Goal: Information Seeking & Learning: Learn about a topic

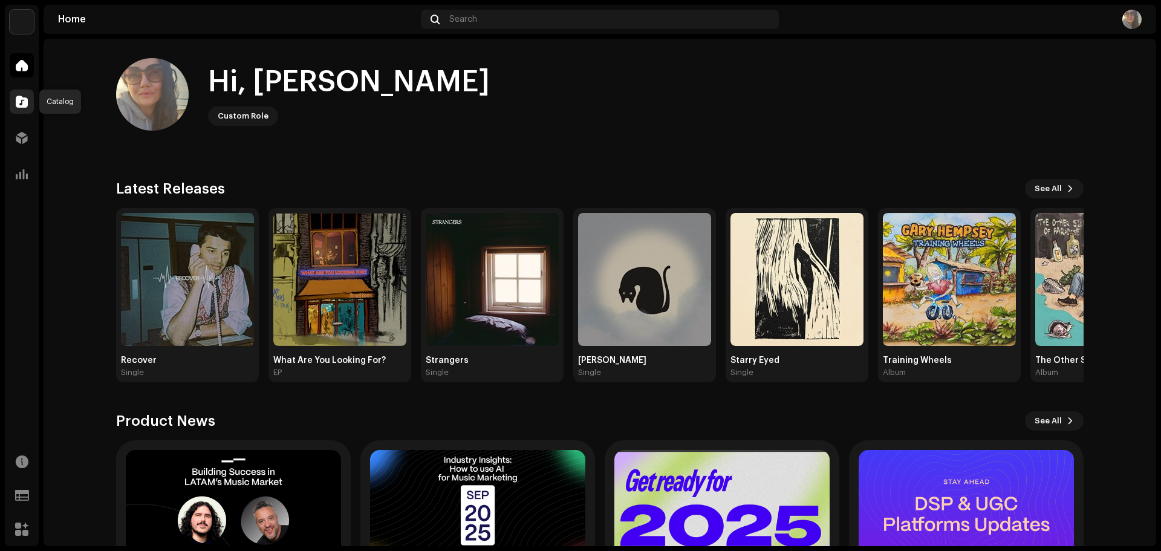
click at [18, 97] on span at bounding box center [22, 102] width 12 height 10
click at [27, 93] on div at bounding box center [22, 102] width 24 height 24
click at [24, 97] on span at bounding box center [22, 102] width 12 height 10
click at [17, 108] on div at bounding box center [22, 102] width 24 height 24
click at [19, 103] on span at bounding box center [22, 102] width 12 height 10
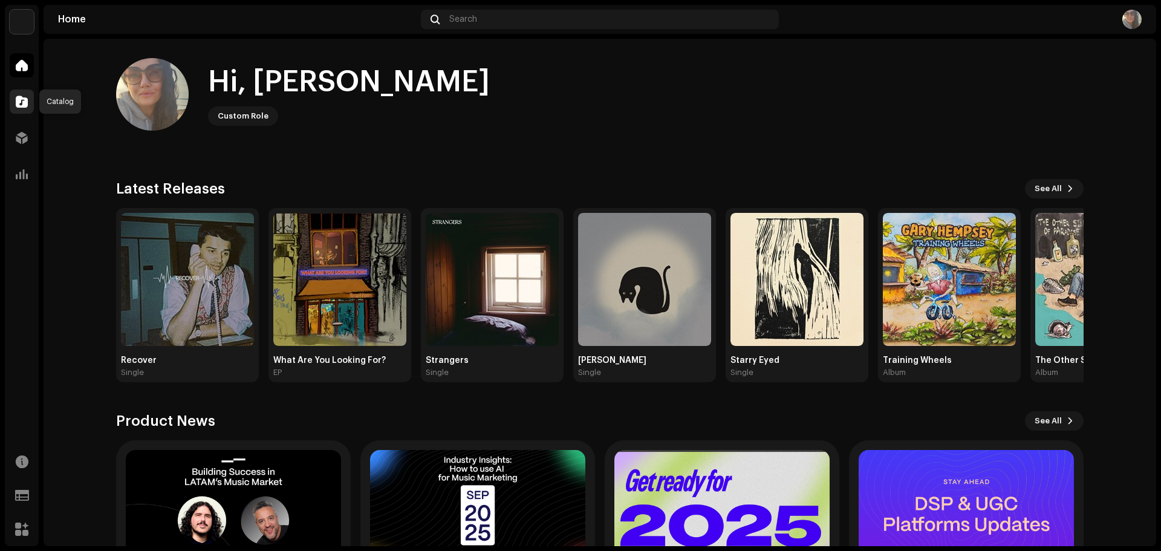
click at [23, 103] on span at bounding box center [22, 102] width 12 height 10
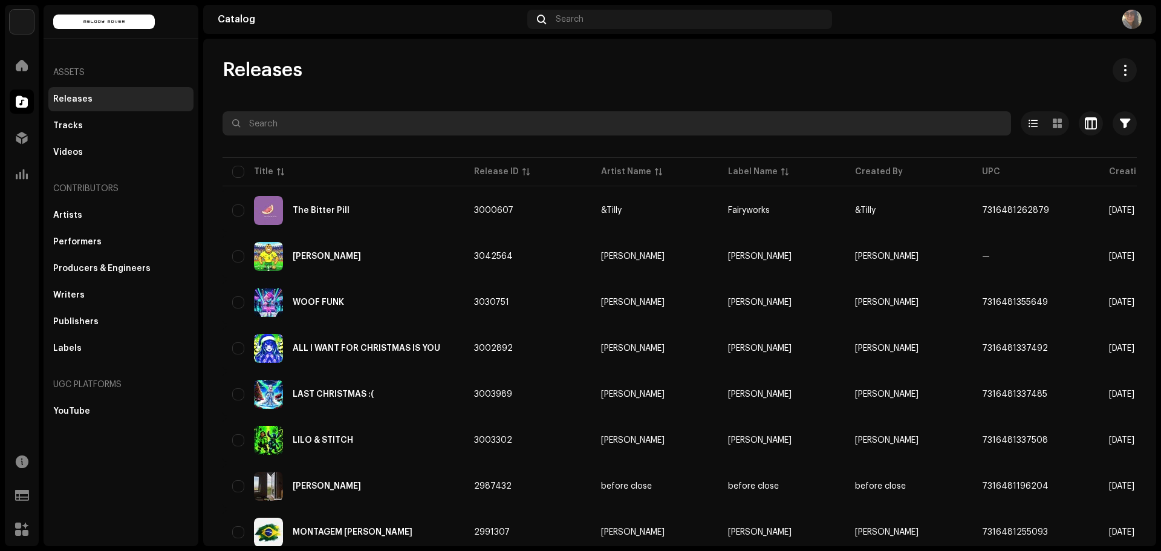
paste input "7316481383734"
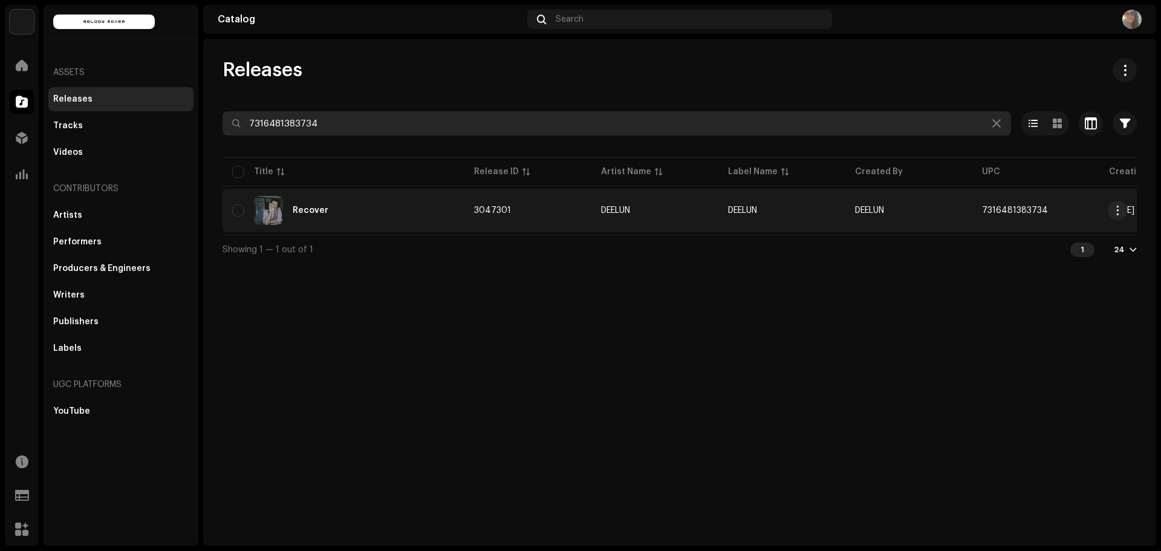
type input "7316481383734"
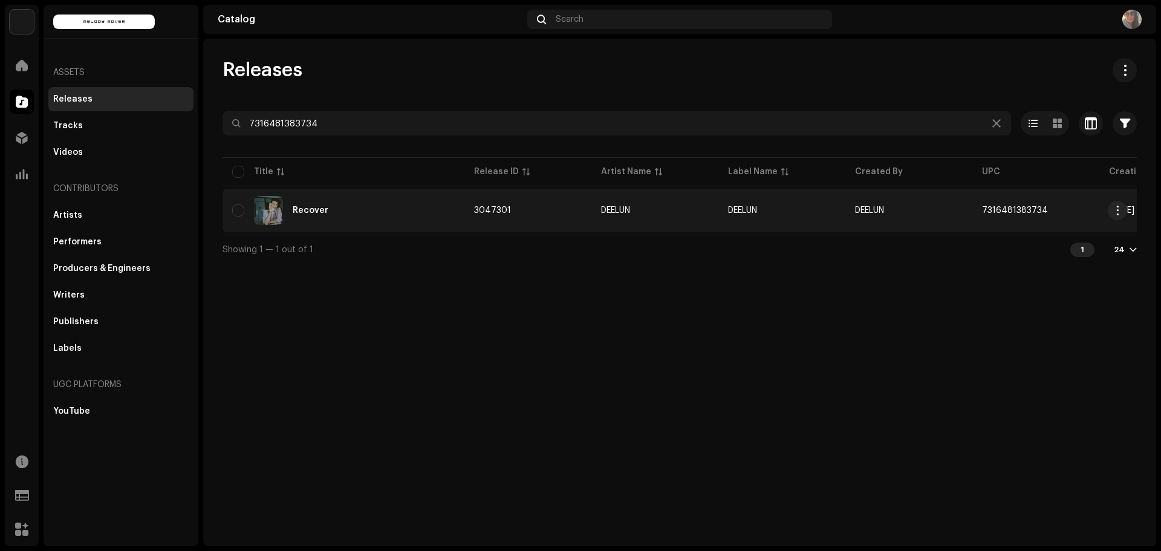
click at [315, 212] on div "Recover" at bounding box center [311, 210] width 36 height 8
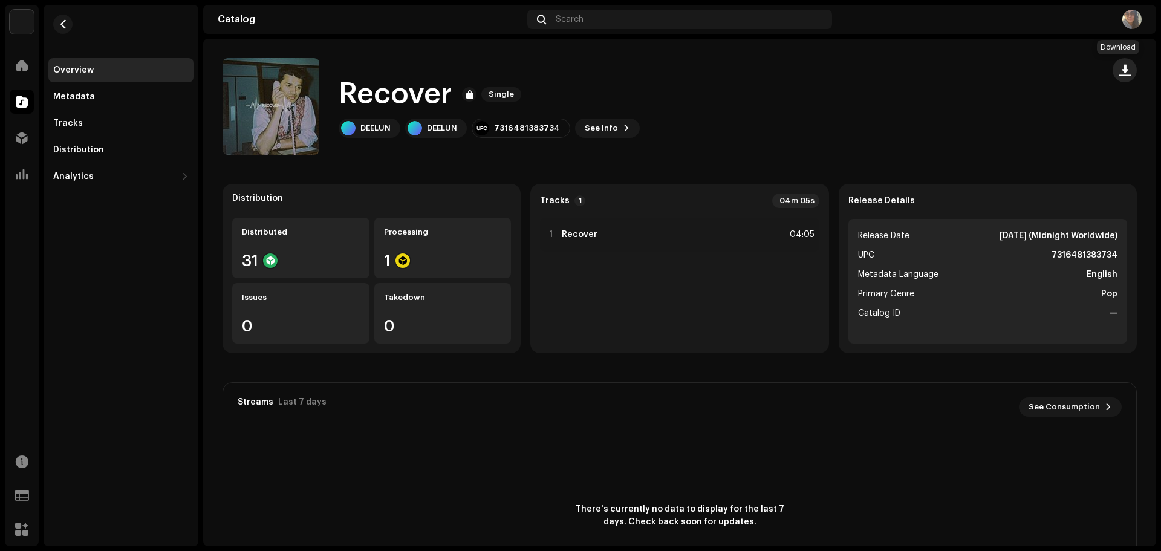
click at [1120, 70] on span "button" at bounding box center [1125, 70] width 11 height 10
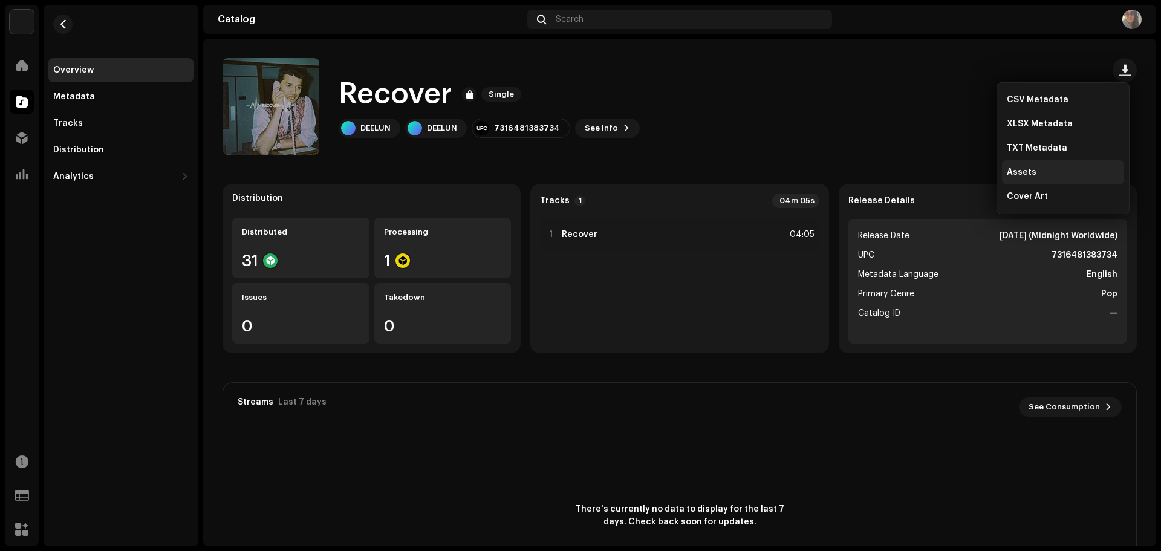
click at [1034, 171] on div "Assets" at bounding box center [1063, 173] width 113 height 10
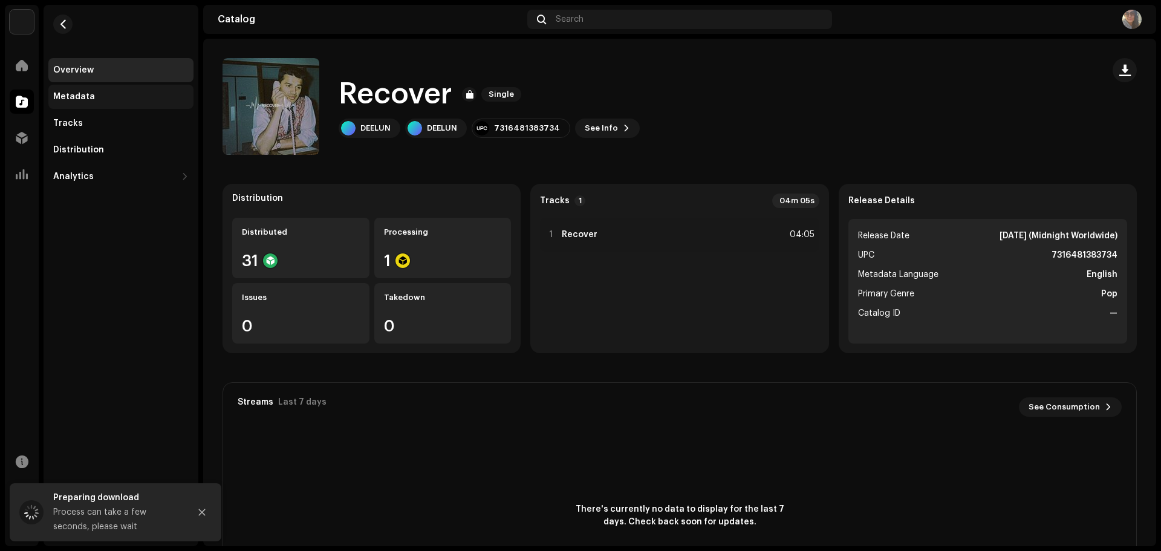
click at [120, 108] on div "Metadata" at bounding box center [120, 97] width 145 height 24
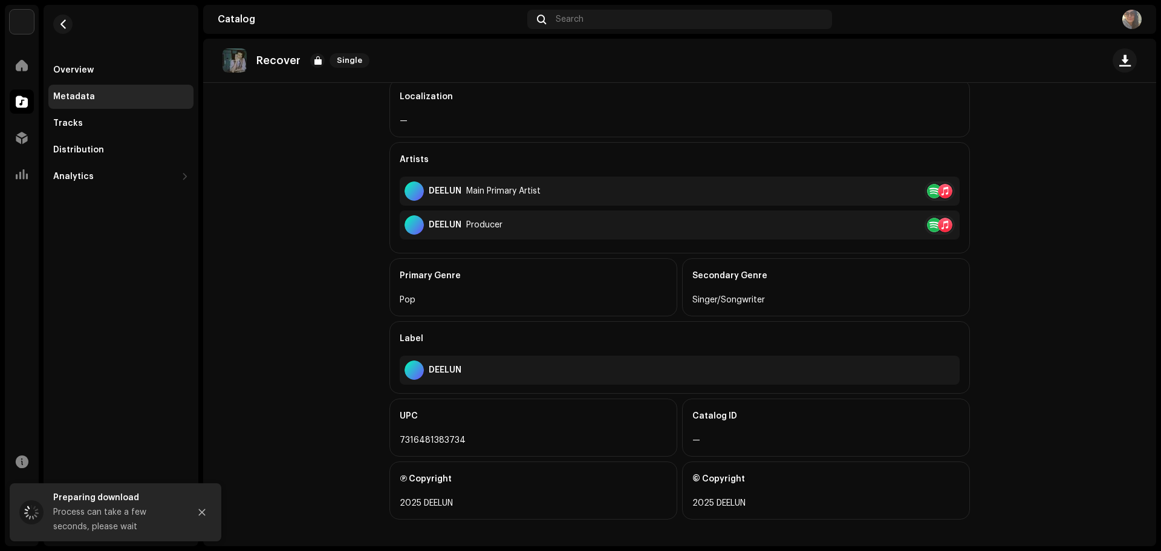
scroll to position [267, 0]
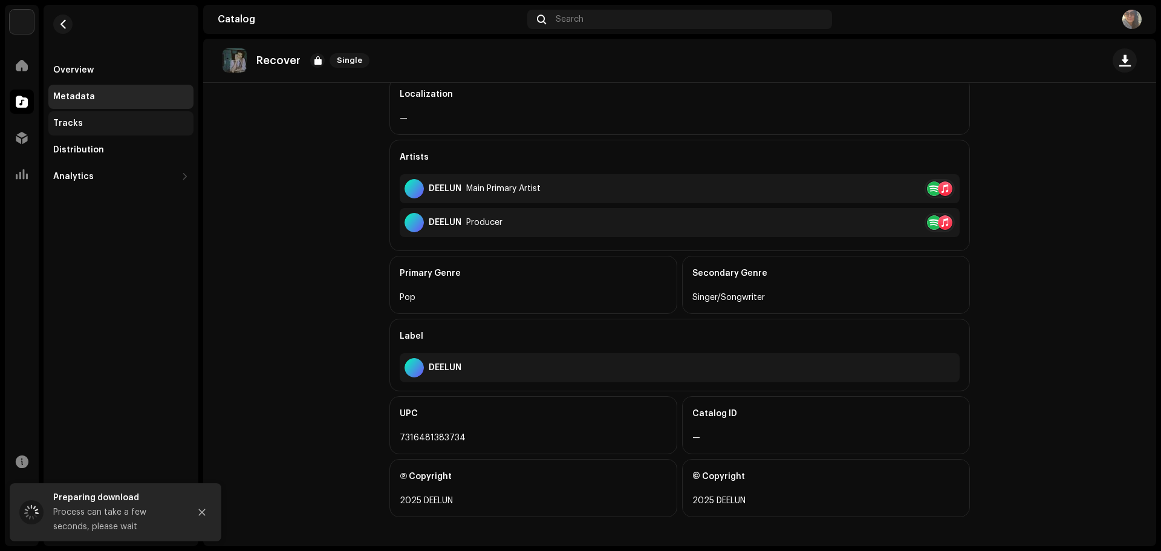
click at [107, 123] on div "Tracks" at bounding box center [120, 124] width 135 height 10
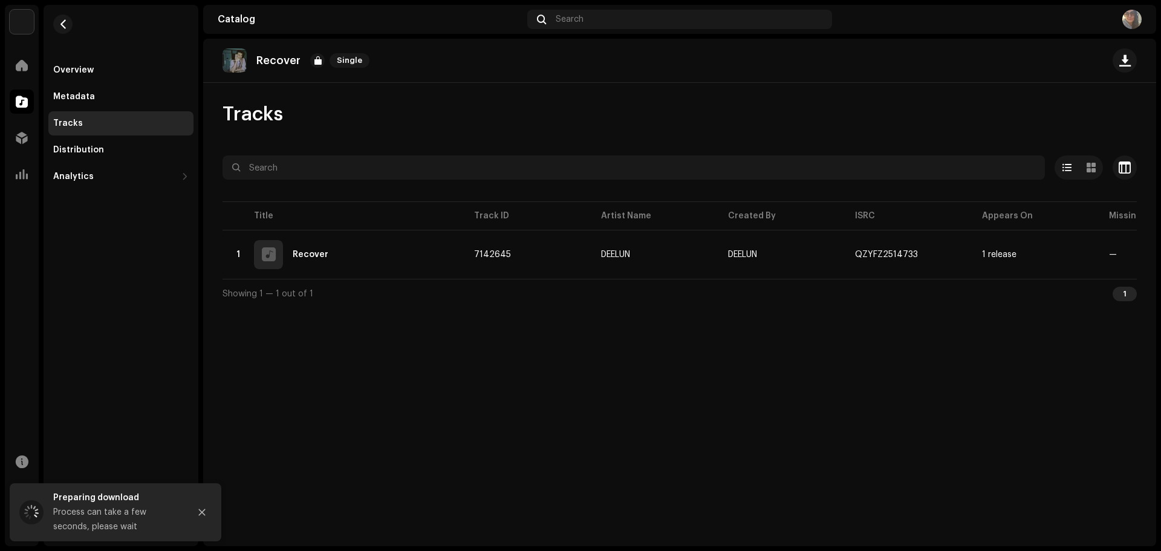
scroll to position [0, 217]
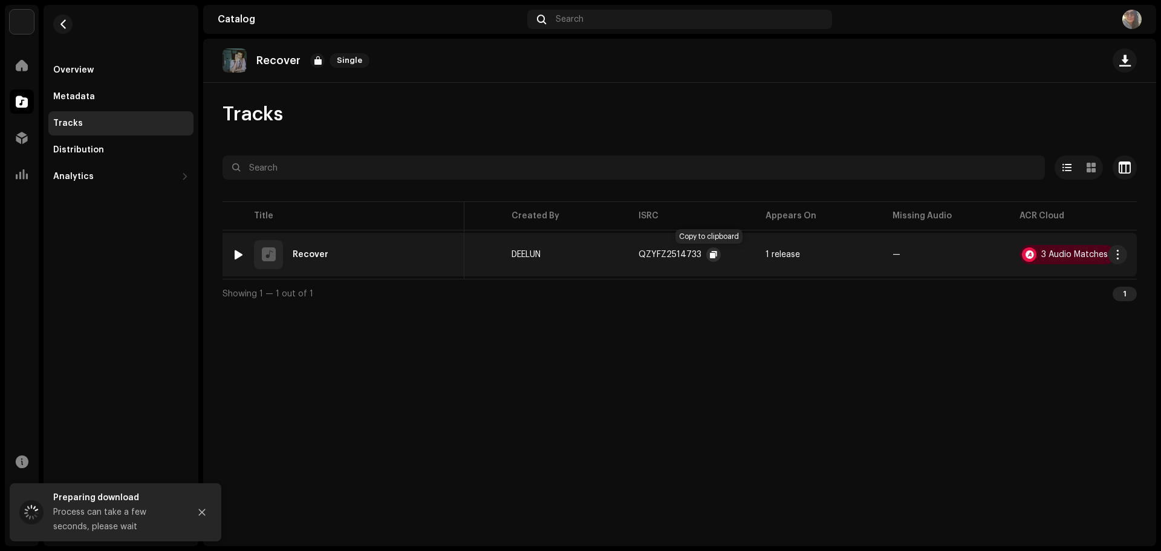
click at [710, 257] on span "button" at bounding box center [713, 255] width 7 height 10
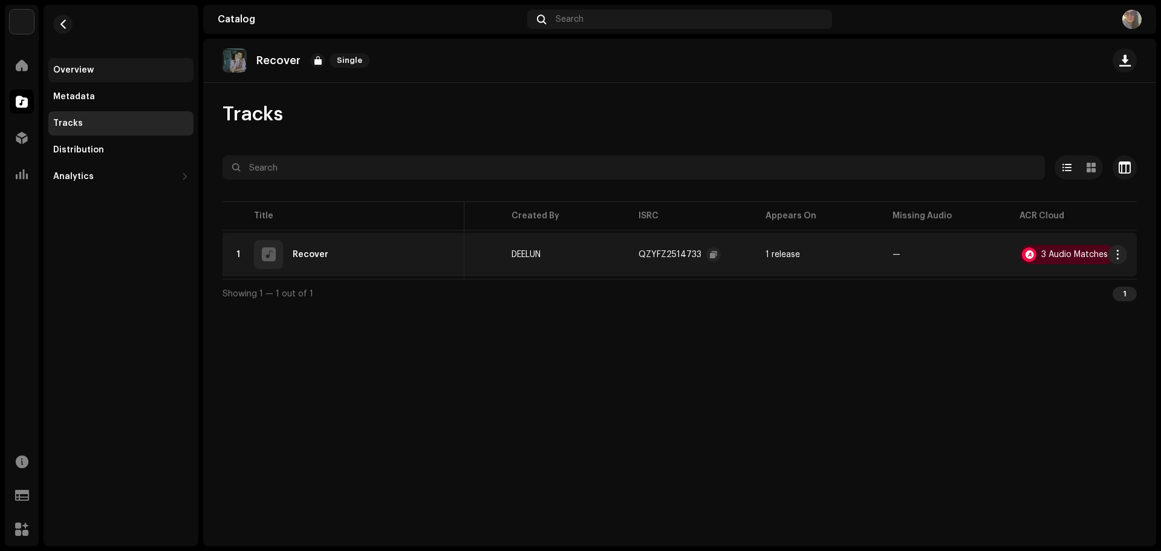
click at [86, 65] on div "Overview" at bounding box center [73, 70] width 41 height 10
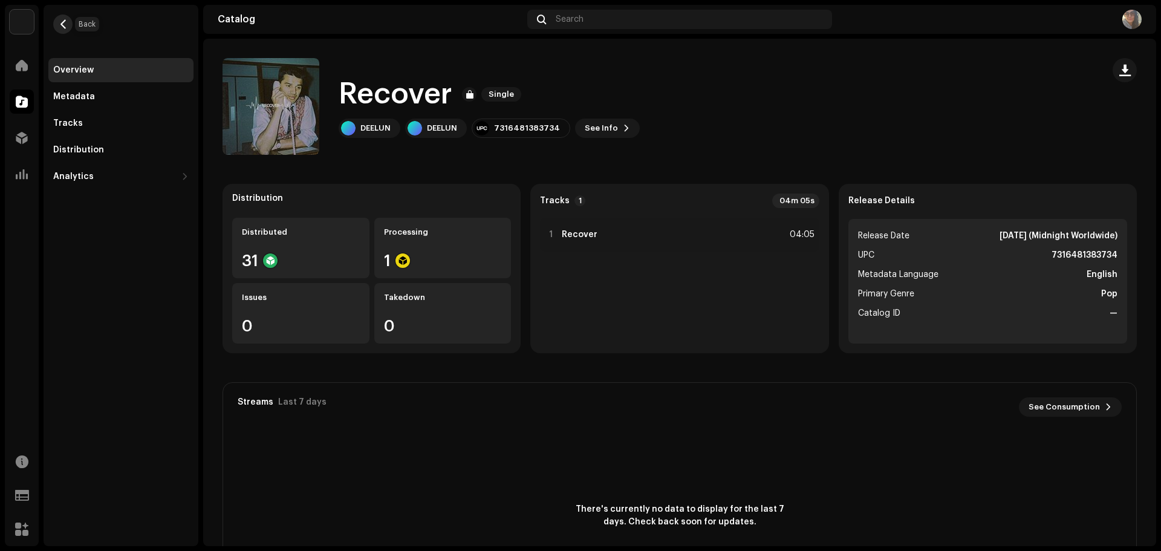
click at [57, 27] on button "button" at bounding box center [62, 24] width 19 height 19
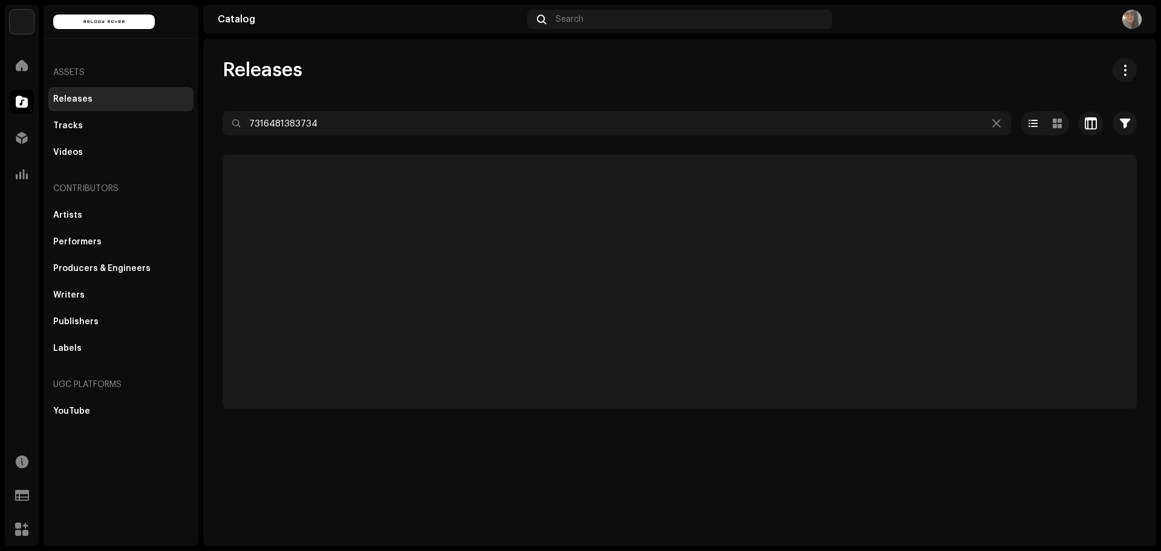
click at [59, 27] on div at bounding box center [121, 22] width 155 height 34
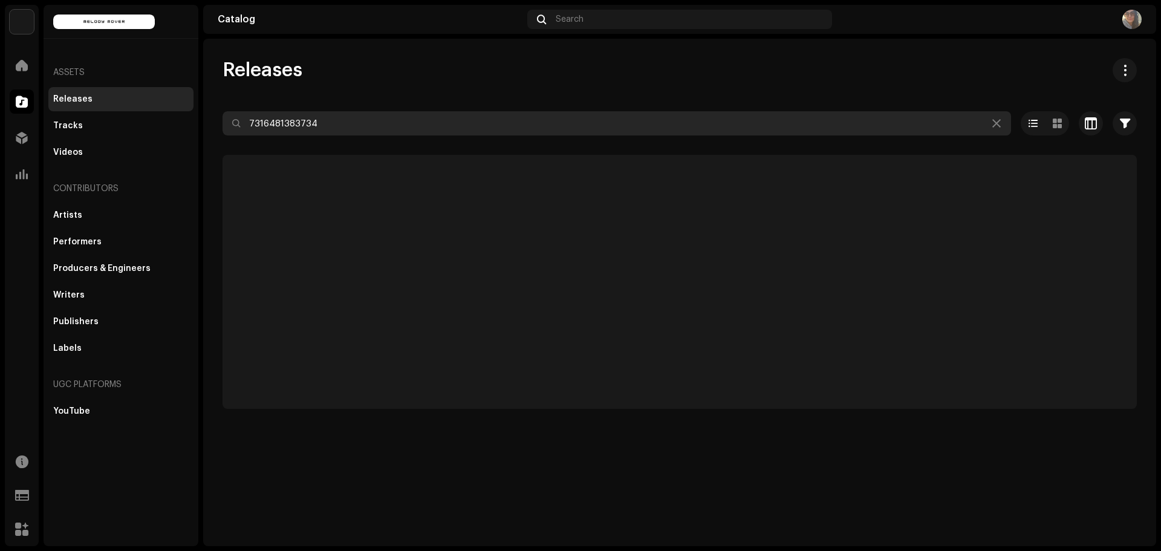
drag, startPoint x: 341, startPoint y: 126, endPoint x: 146, endPoint y: 92, distance: 197.7
click at [146, 92] on div "Melody Mover Home Catalog Distribution Analytics Resources Support Forms Market…" at bounding box center [580, 275] width 1161 height 551
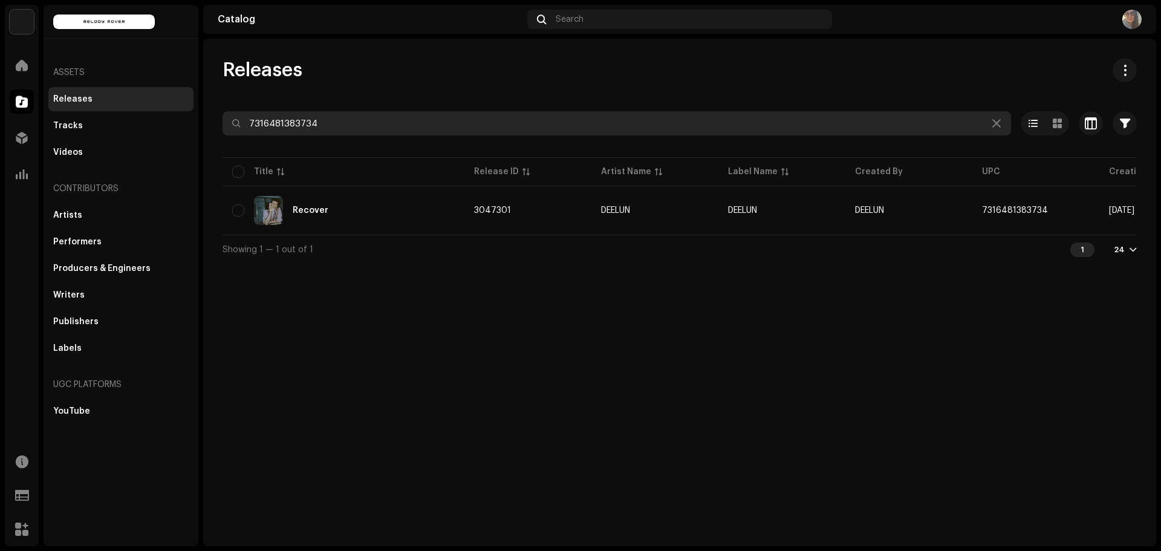
paste input "7510"
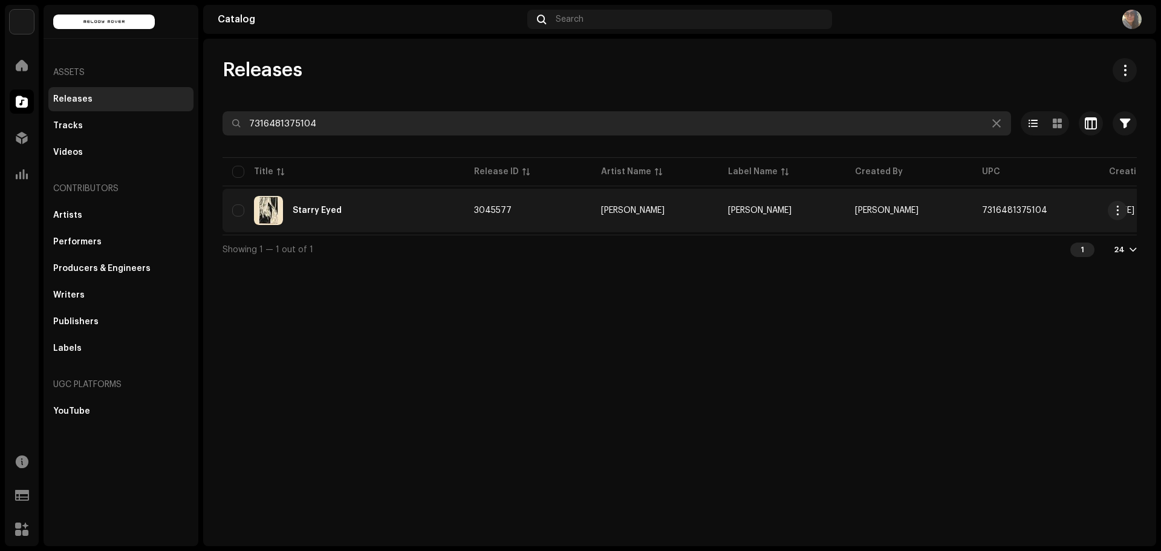
type input "7316481375104"
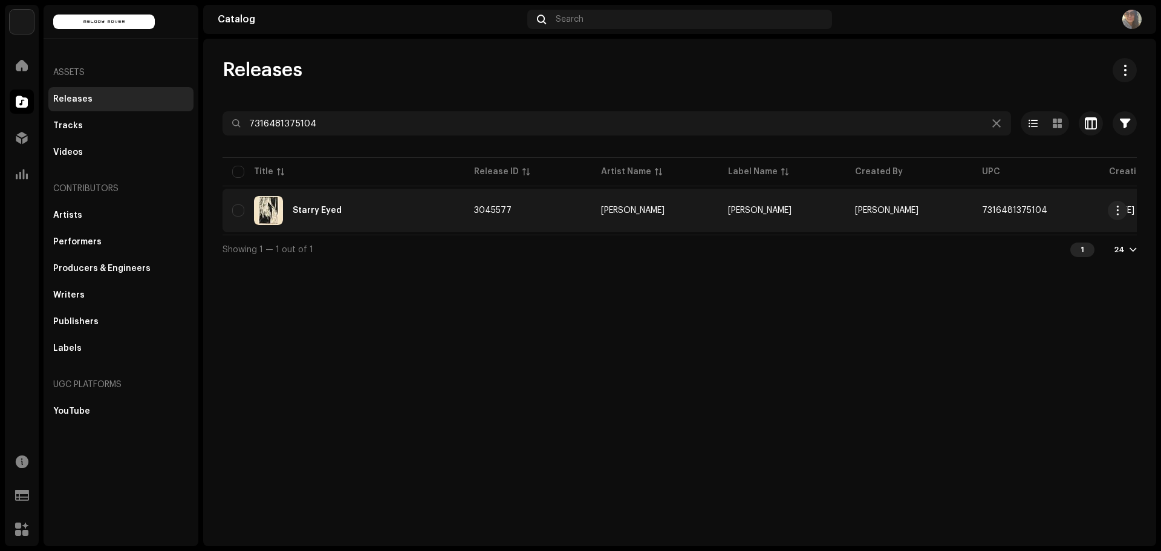
click at [339, 206] on div "Starry Eyed" at bounding box center [343, 210] width 223 height 29
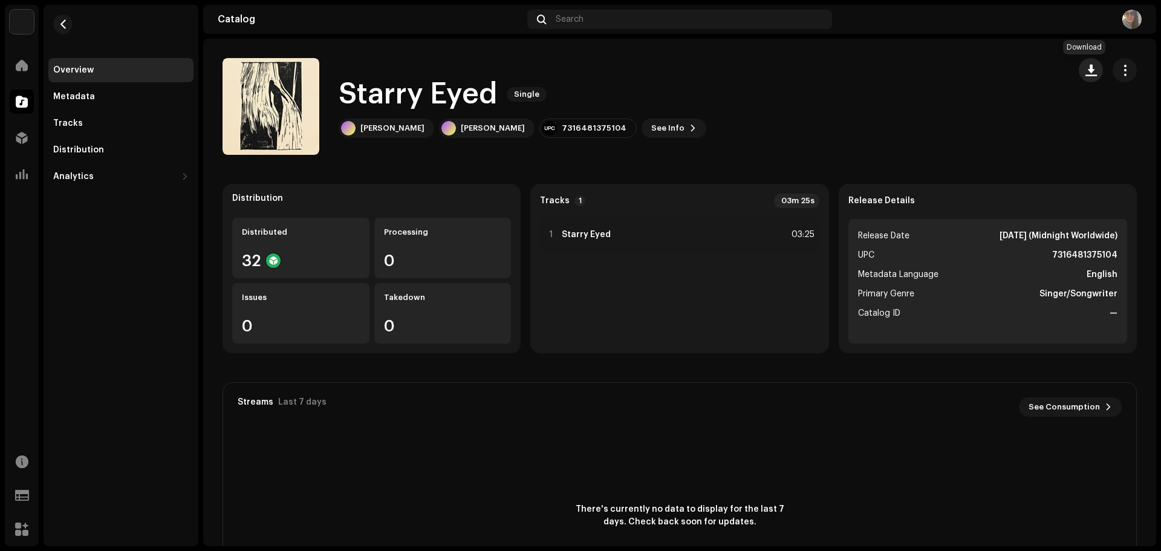
click at [1088, 73] on span "button" at bounding box center [1091, 70] width 11 height 10
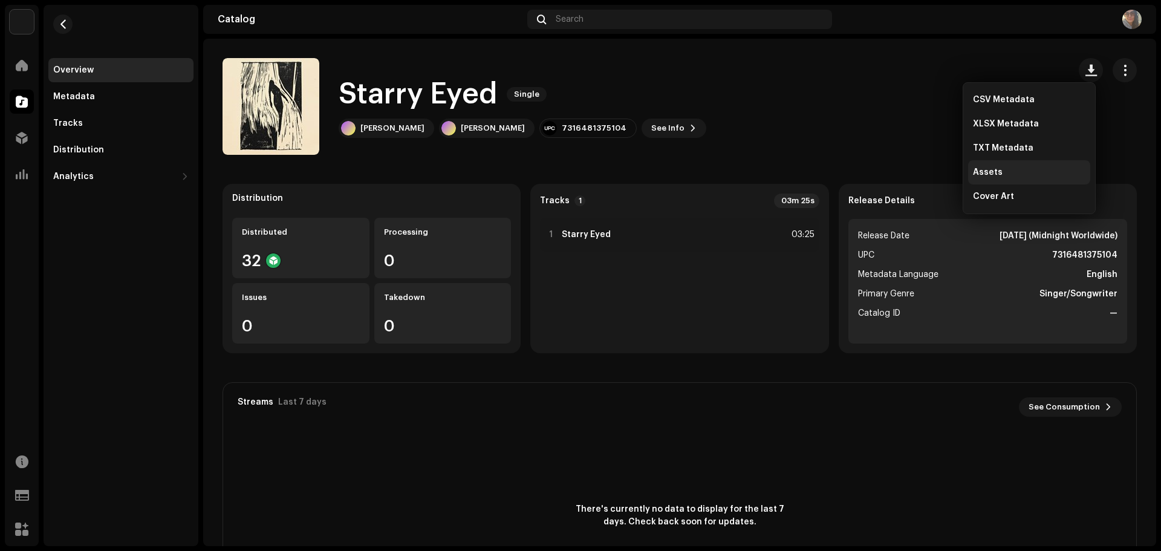
click at [996, 172] on span "Assets" at bounding box center [988, 173] width 30 height 10
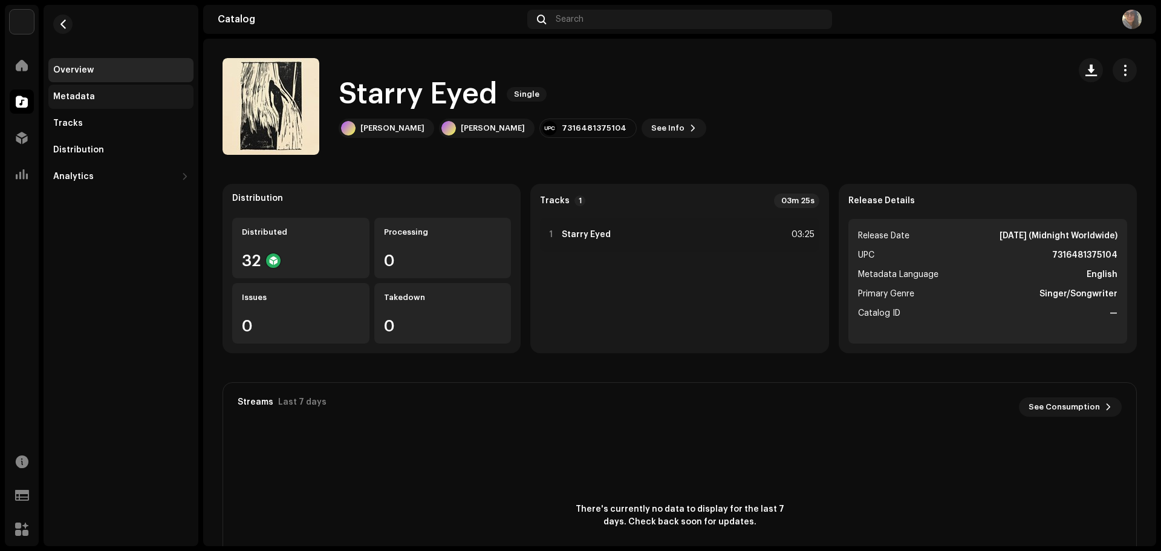
click at [91, 99] on div "Metadata" at bounding box center [74, 97] width 42 height 10
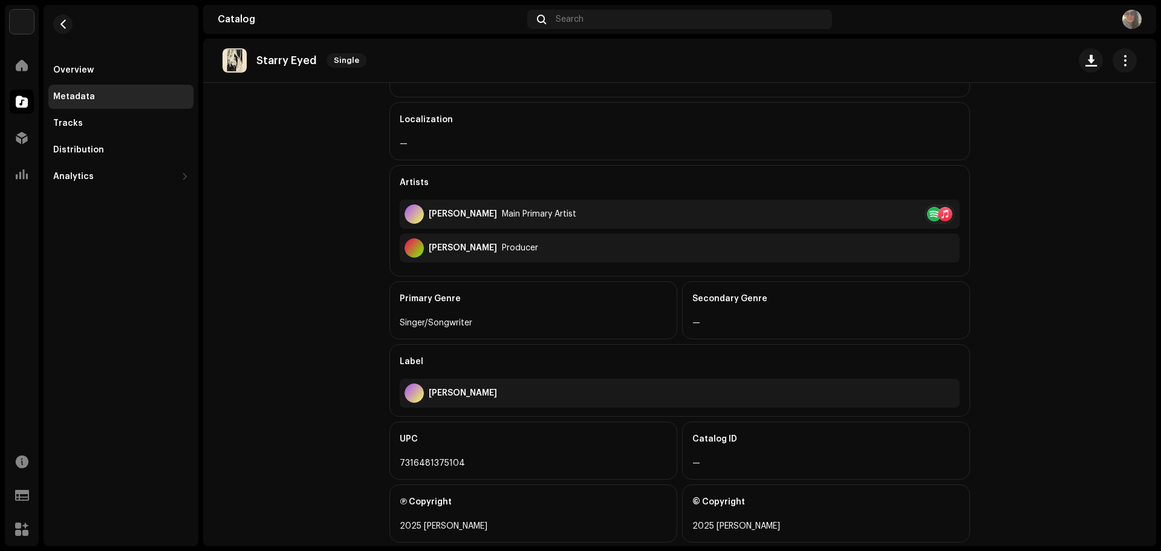
scroll to position [267, 0]
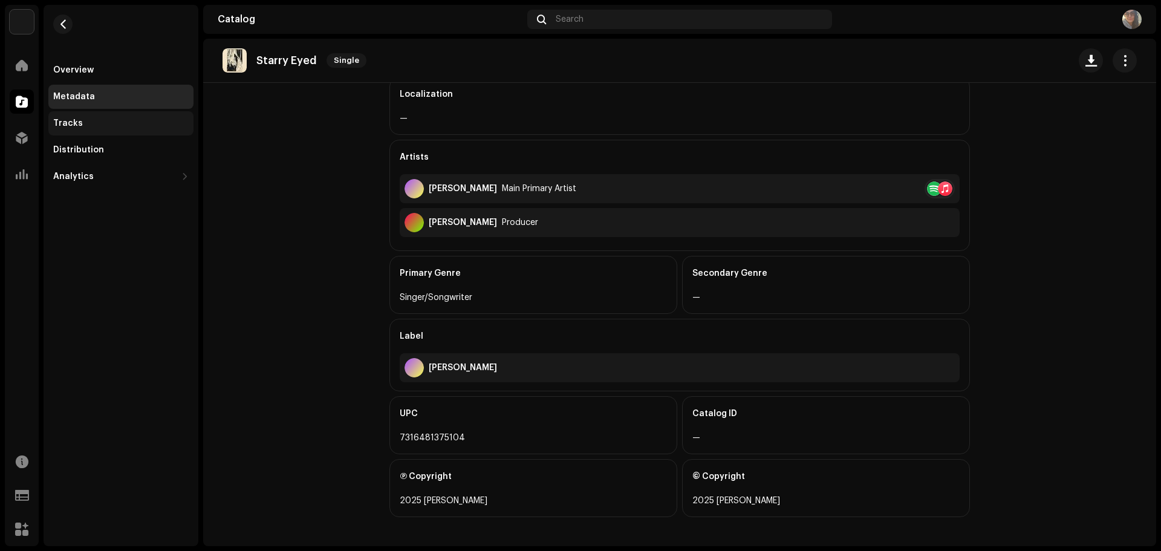
click at [74, 113] on div "Tracks" at bounding box center [120, 123] width 145 height 24
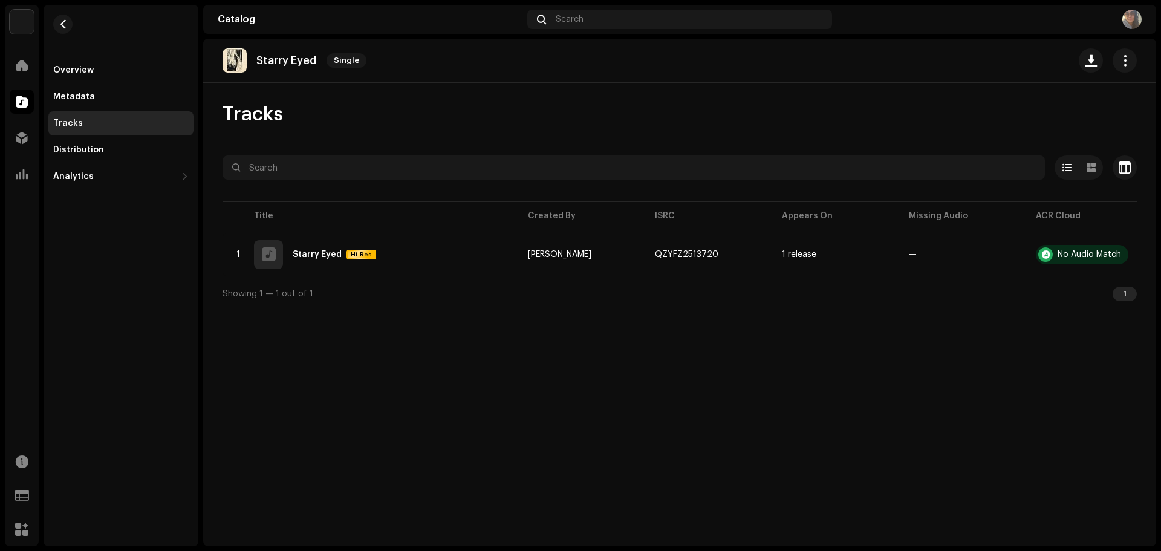
scroll to position [0, 209]
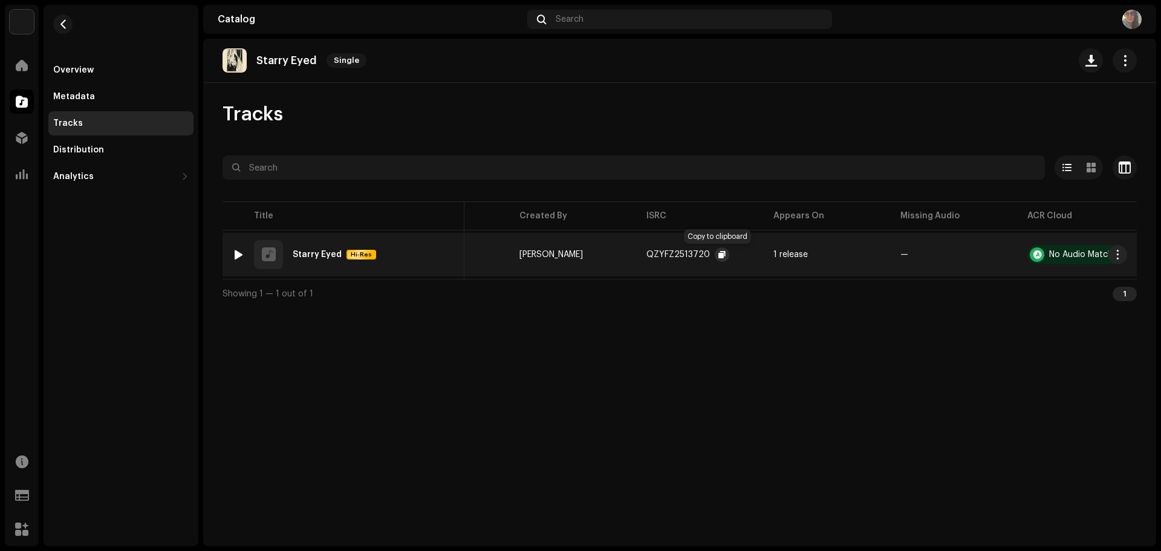
click at [719, 256] on span "button" at bounding box center [722, 255] width 7 height 10
click at [70, 24] on button "button" at bounding box center [62, 24] width 19 height 19
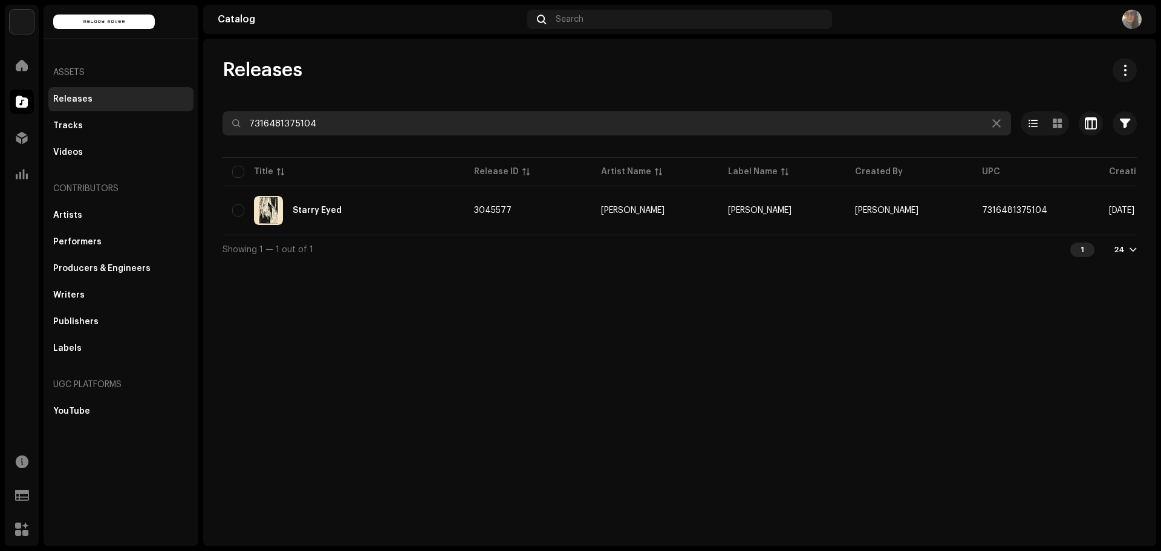
drag, startPoint x: 332, startPoint y: 128, endPoint x: 352, endPoint y: 126, distance: 20.0
click at [199, 126] on div "Melody Mover Home Catalog Distribution Analytics Resources Support Forms Market…" at bounding box center [580, 275] width 1161 height 551
paste input "83291"
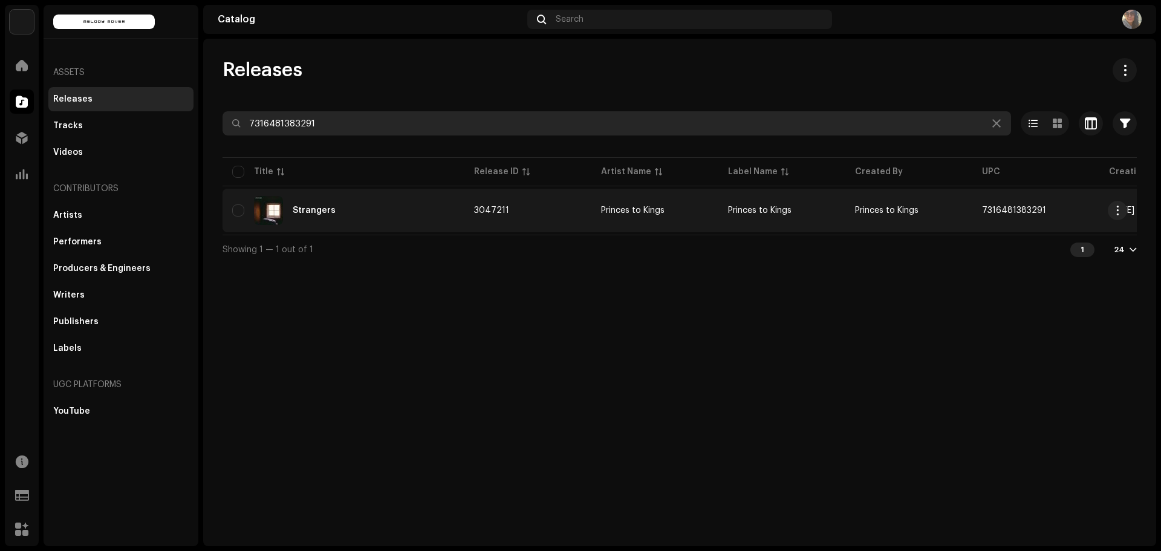
type input "7316481383291"
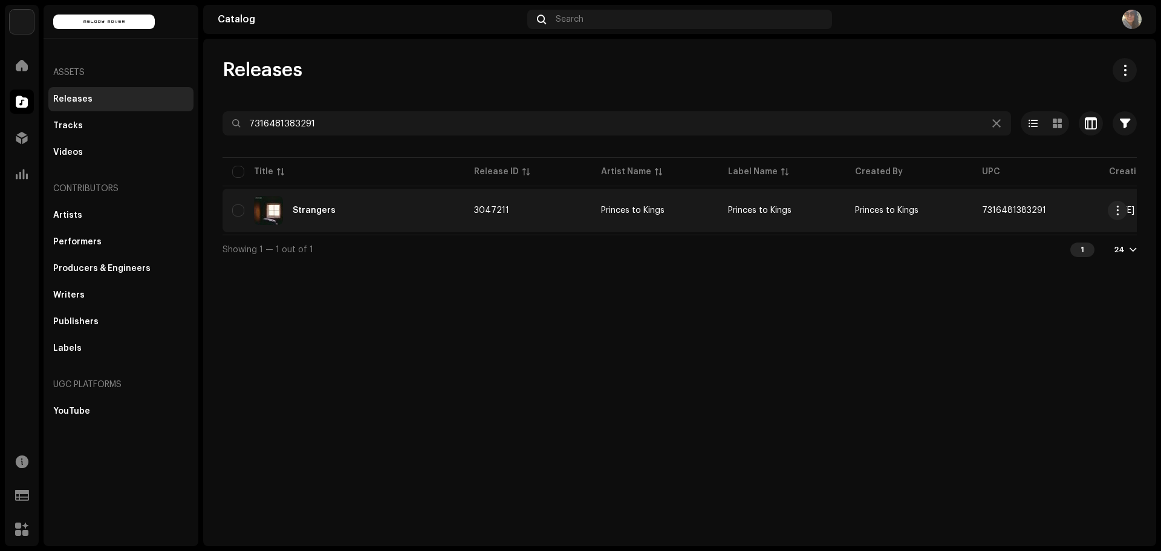
click at [314, 213] on div "Strangers" at bounding box center [314, 210] width 43 height 8
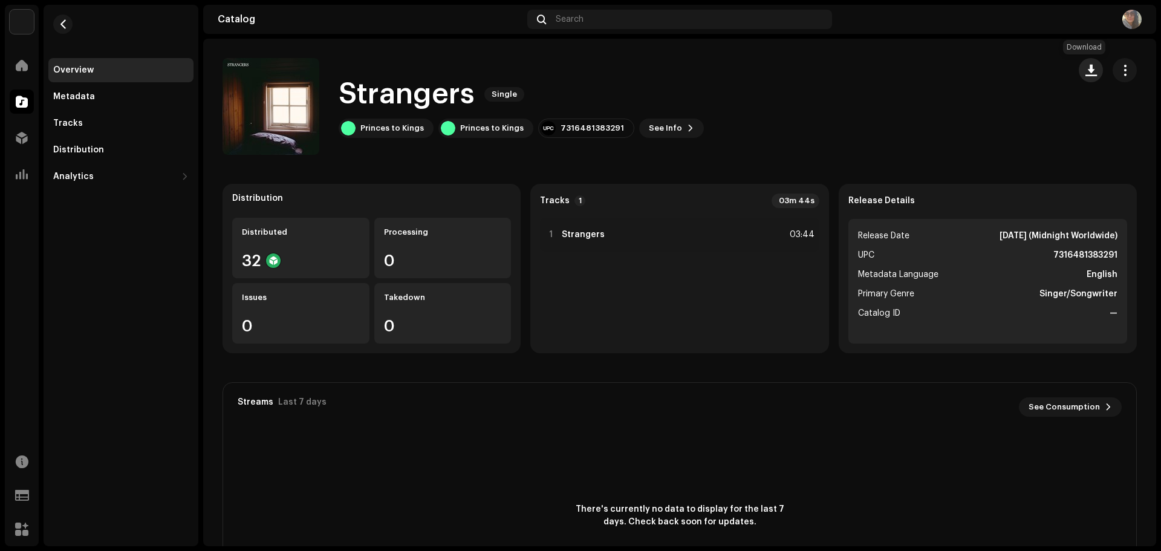
click at [1079, 73] on button "button" at bounding box center [1091, 70] width 24 height 24
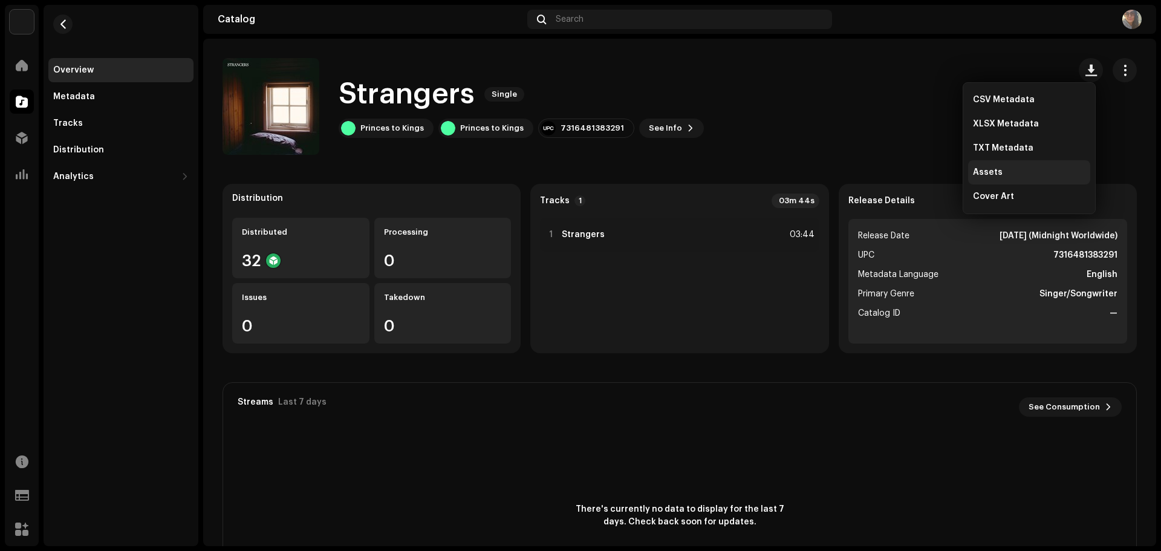
click at [996, 169] on span "Assets" at bounding box center [988, 173] width 30 height 10
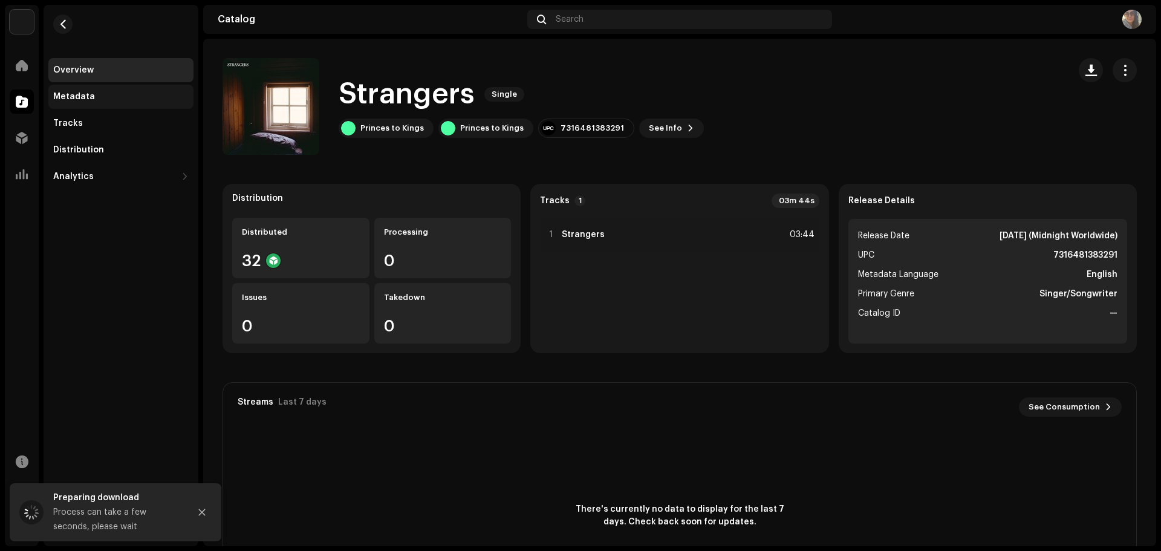
click at [105, 104] on div "Metadata" at bounding box center [120, 97] width 145 height 24
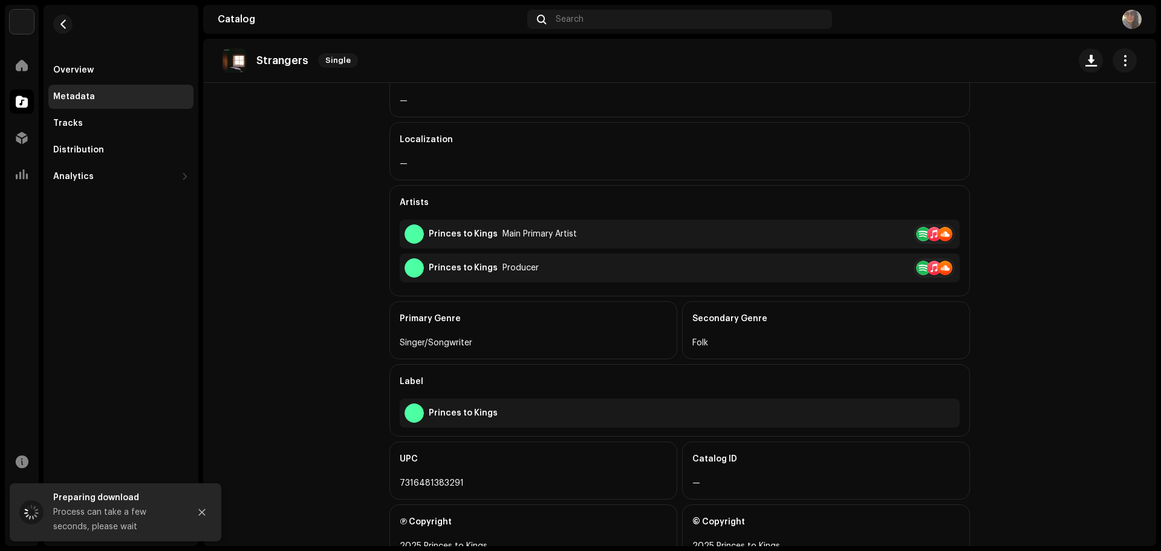
scroll to position [267, 0]
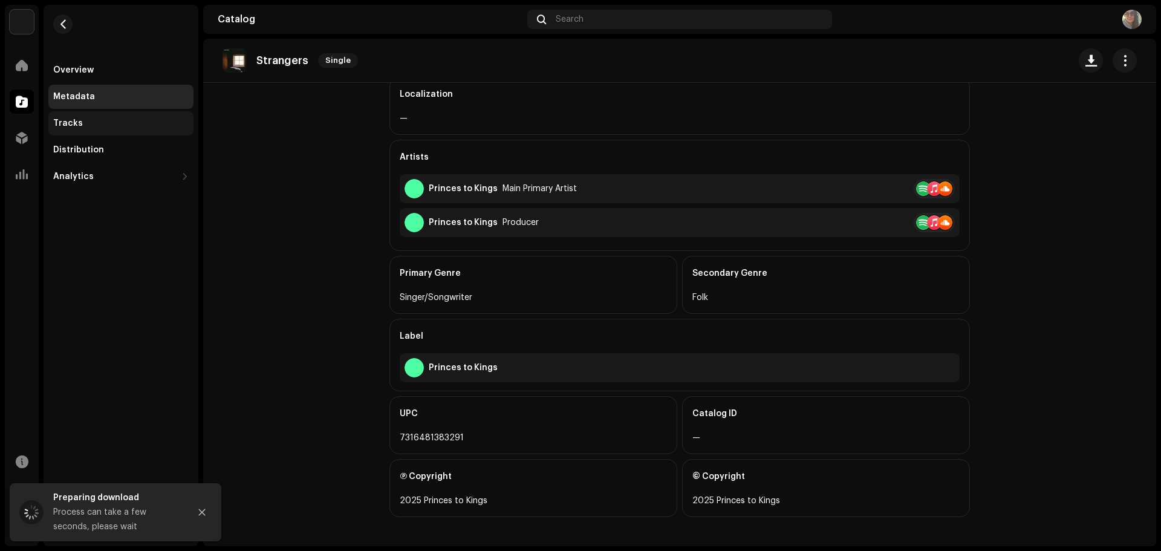
click at [111, 131] on div "Tracks" at bounding box center [120, 123] width 145 height 24
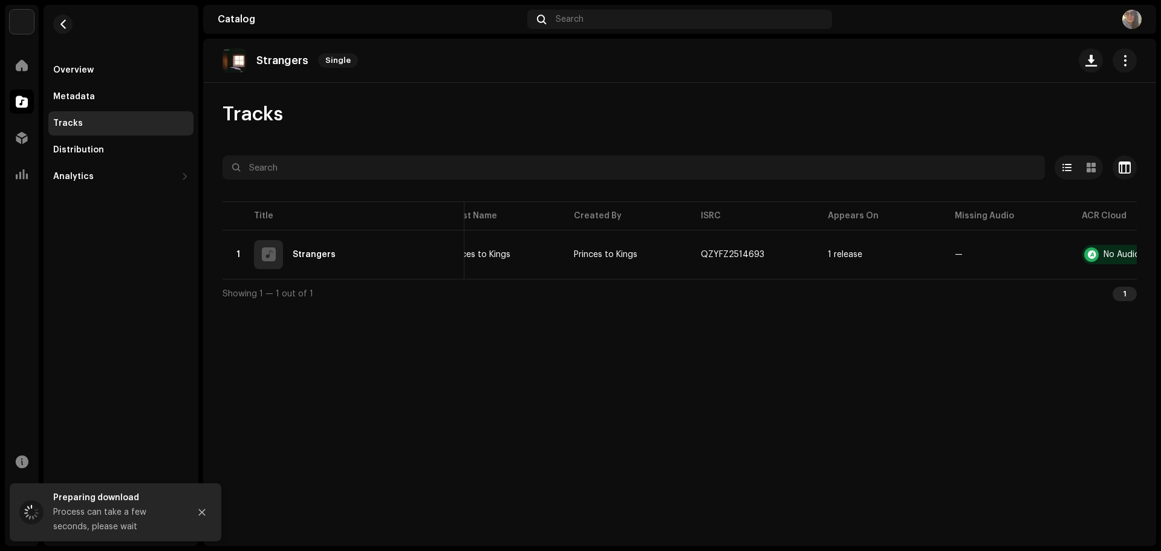
scroll to position [0, 217]
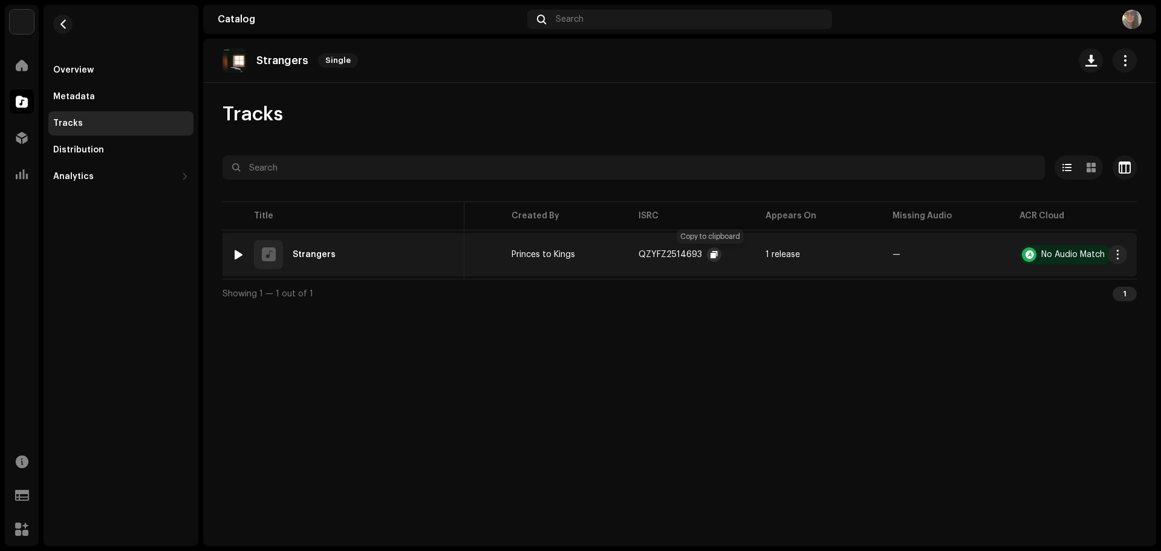
click at [711, 252] on span "button" at bounding box center [714, 255] width 7 height 10
click at [63, 27] on span "button" at bounding box center [63, 24] width 9 height 10
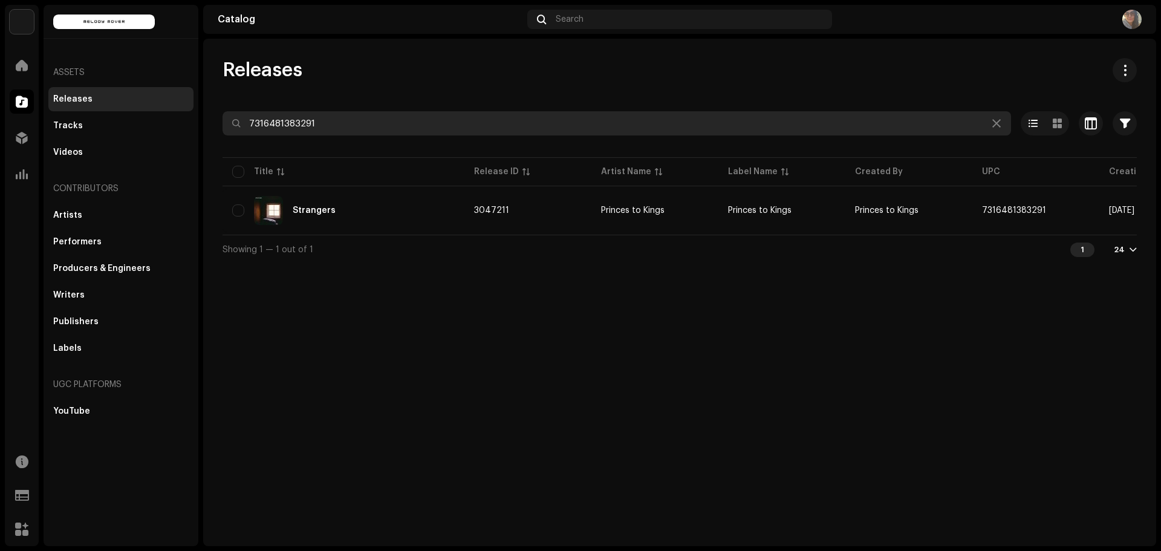
drag, startPoint x: 324, startPoint y: 128, endPoint x: 197, endPoint y: 125, distance: 126.5
click at [197, 125] on div "Melody Mover Home Catalog Distribution Analytics Resources Support Forms Market…" at bounding box center [580, 275] width 1161 height 551
paste input "19973546432"
type input "199735464321"
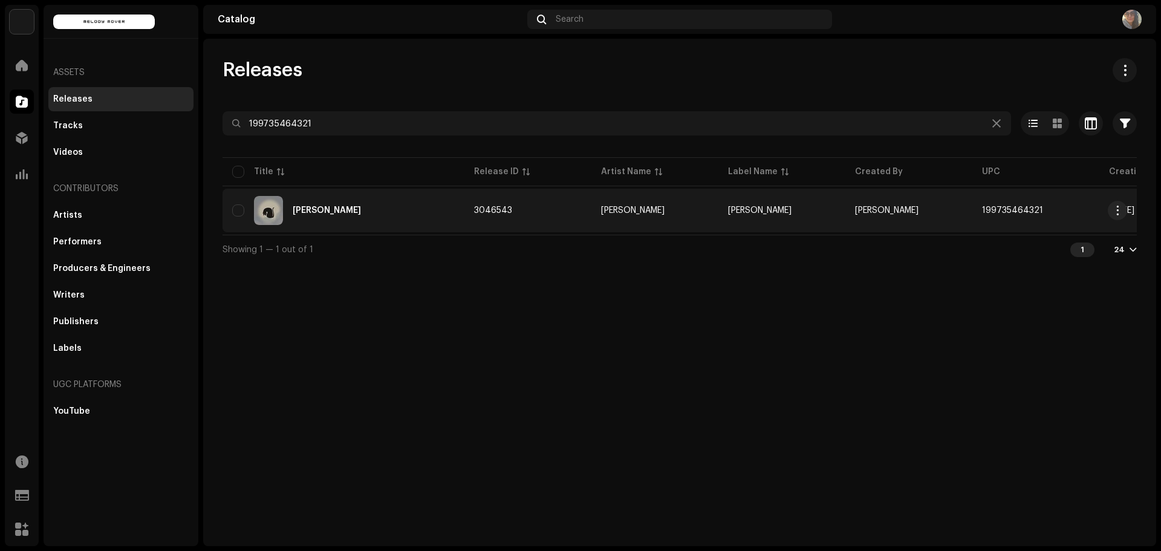
click at [318, 210] on div "[PERSON_NAME]" at bounding box center [327, 210] width 68 height 8
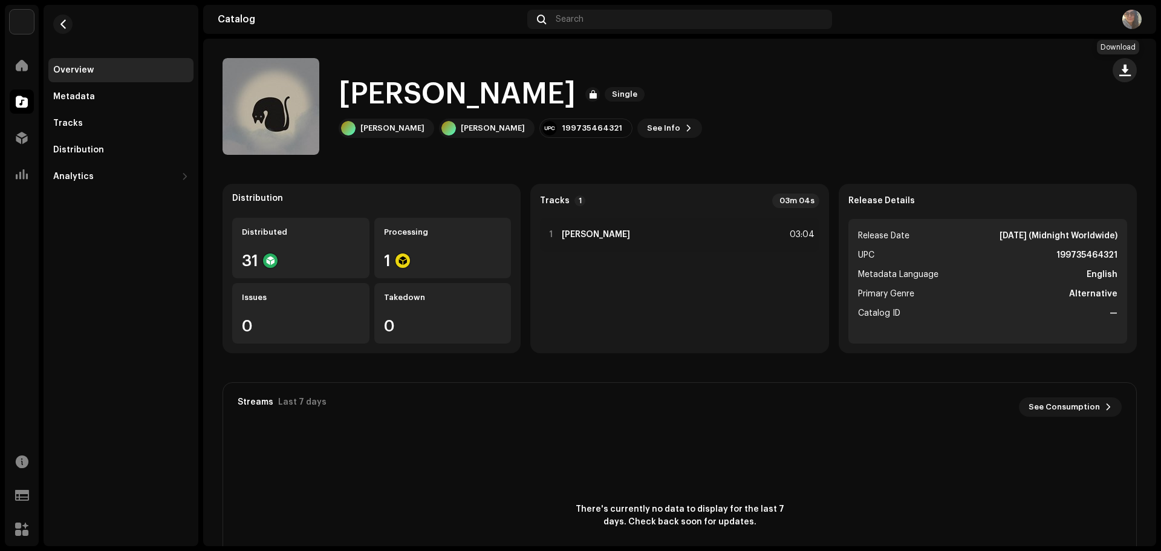
click at [1120, 70] on span "button" at bounding box center [1125, 70] width 11 height 10
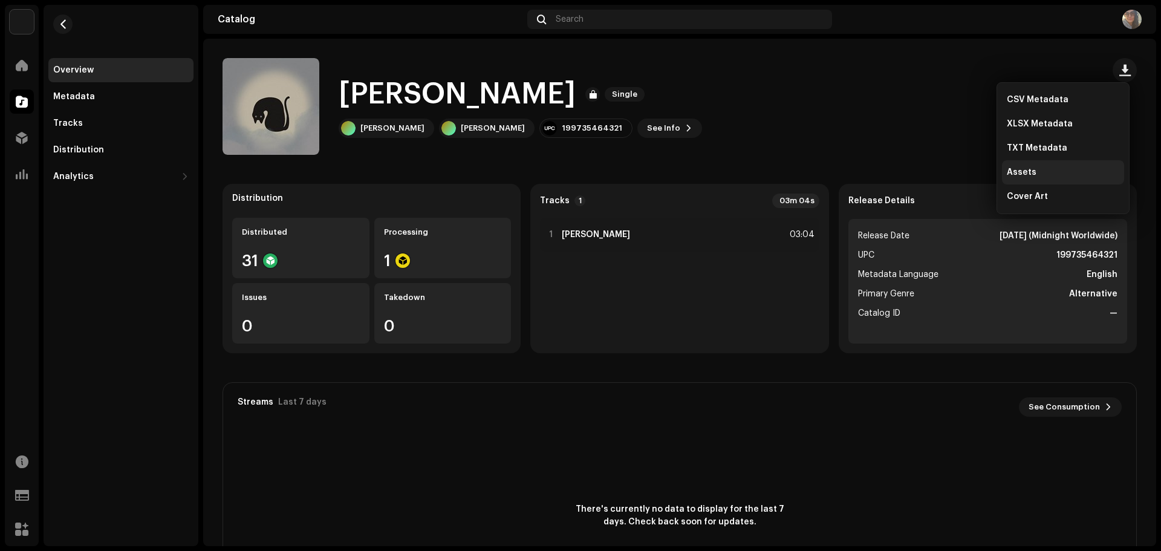
click at [1013, 172] on span "Assets" at bounding box center [1022, 173] width 30 height 10
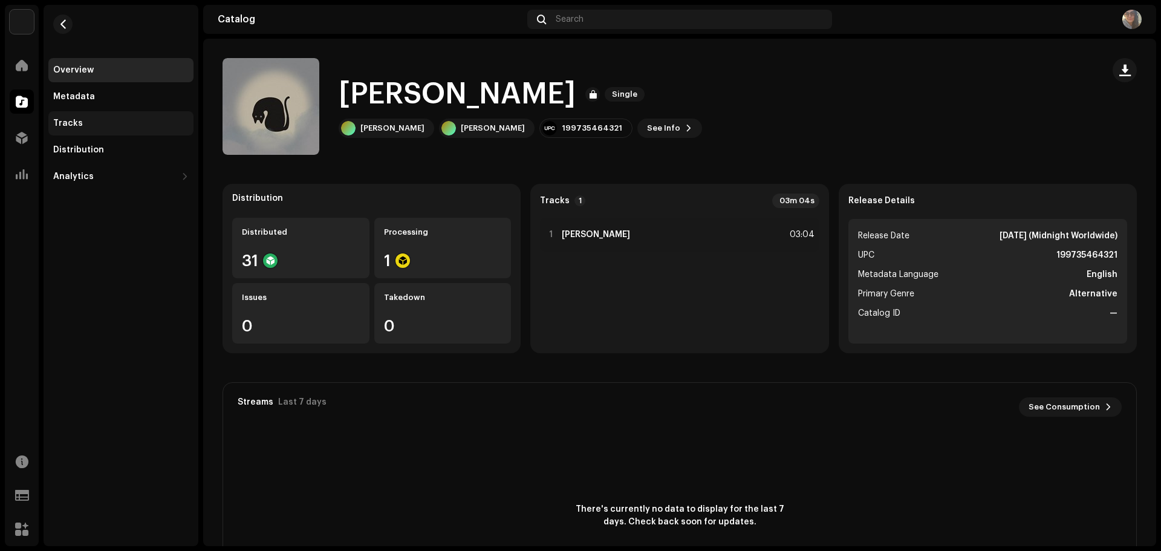
click at [95, 124] on div "Tracks" at bounding box center [120, 124] width 135 height 10
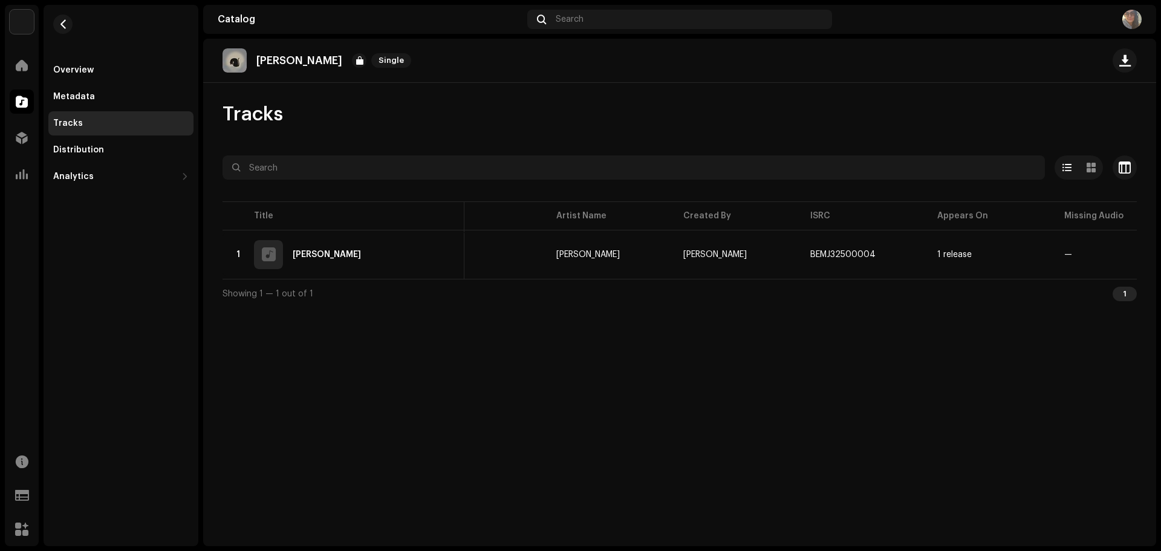
scroll to position [0, 217]
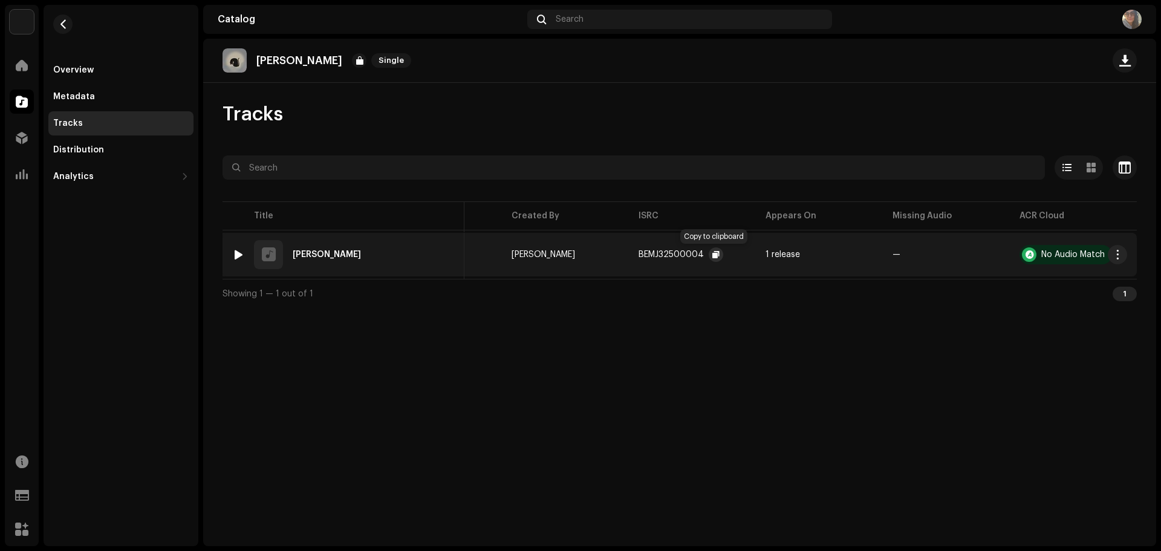
click at [713, 256] on span "button" at bounding box center [716, 255] width 7 height 10
